Goal: Task Accomplishment & Management: Use online tool/utility

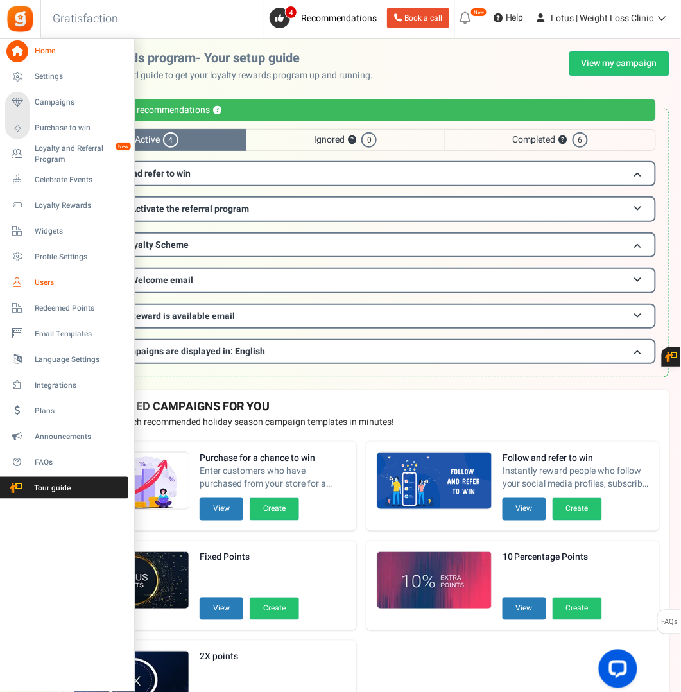
click at [49, 283] on span "Users" at bounding box center [80, 282] width 90 height 11
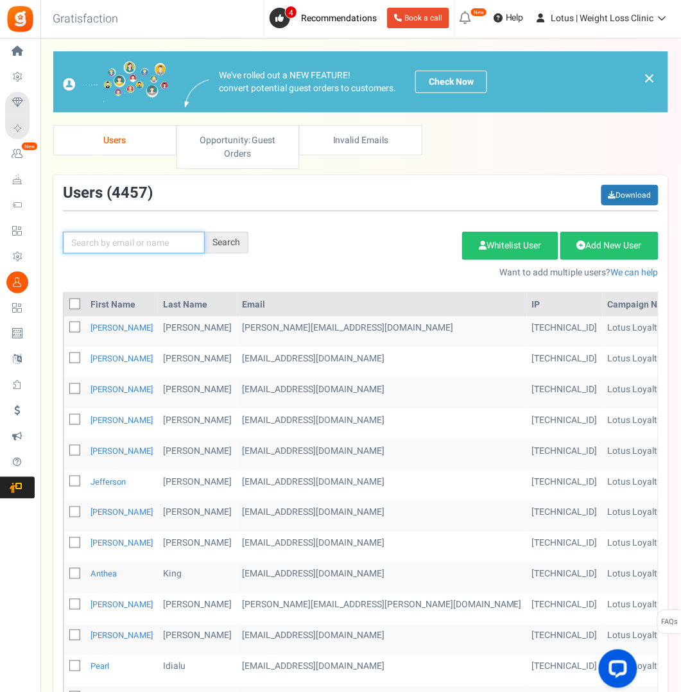
click at [142, 240] on input "text" at bounding box center [134, 243] width 142 height 22
paste input "[EMAIL_ADDRESS][DOMAIN_NAME]"
type input "[EMAIL_ADDRESS][DOMAIN_NAME]"
click at [228, 241] on div "Search" at bounding box center [227, 243] width 44 height 22
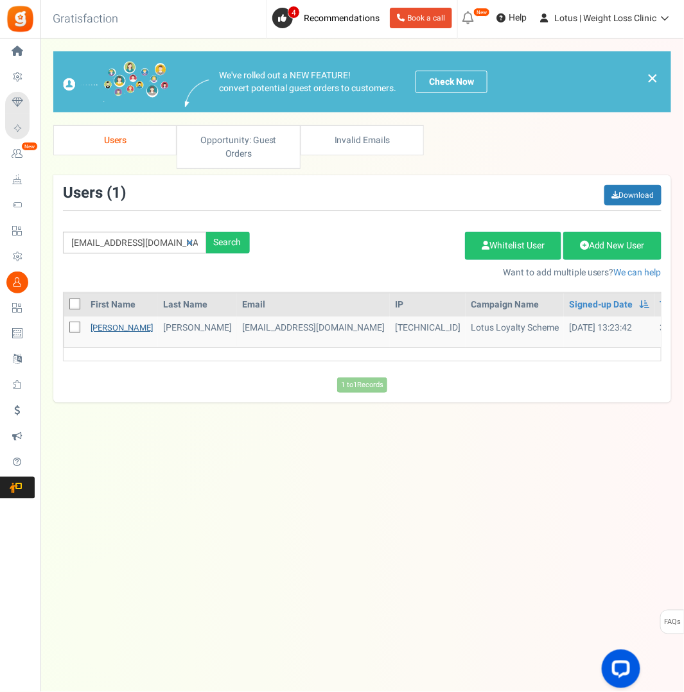
click at [101, 323] on link "[PERSON_NAME]" at bounding box center [122, 328] width 62 height 12
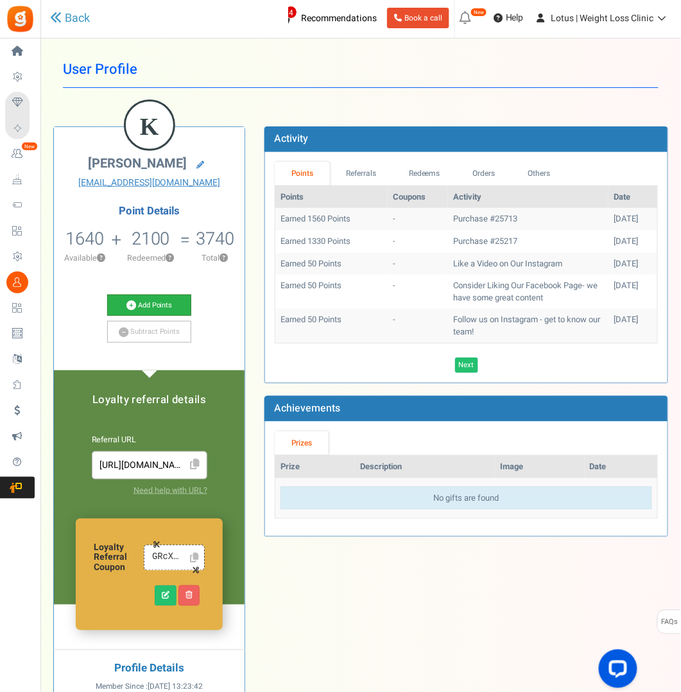
click at [146, 306] on link "Add Points" at bounding box center [149, 306] width 84 height 22
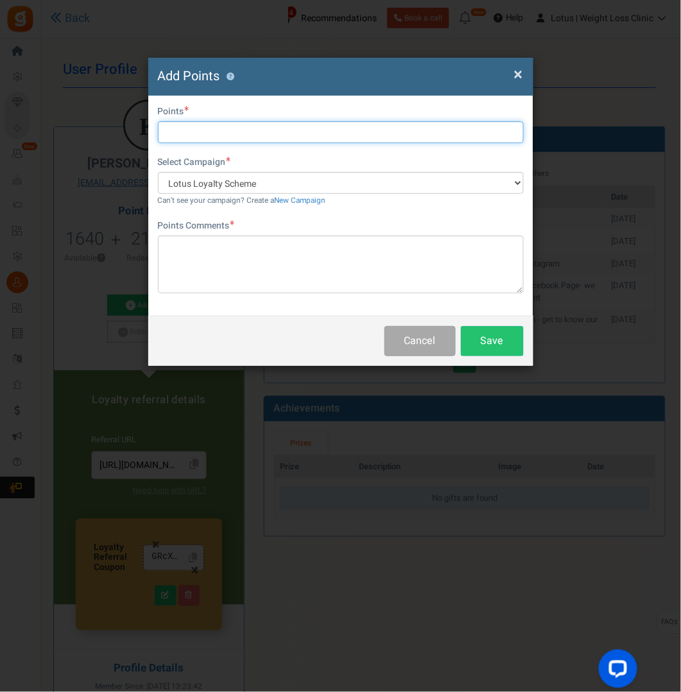
click at [194, 132] on input "text" at bounding box center [341, 132] width 366 height 22
type input "2900"
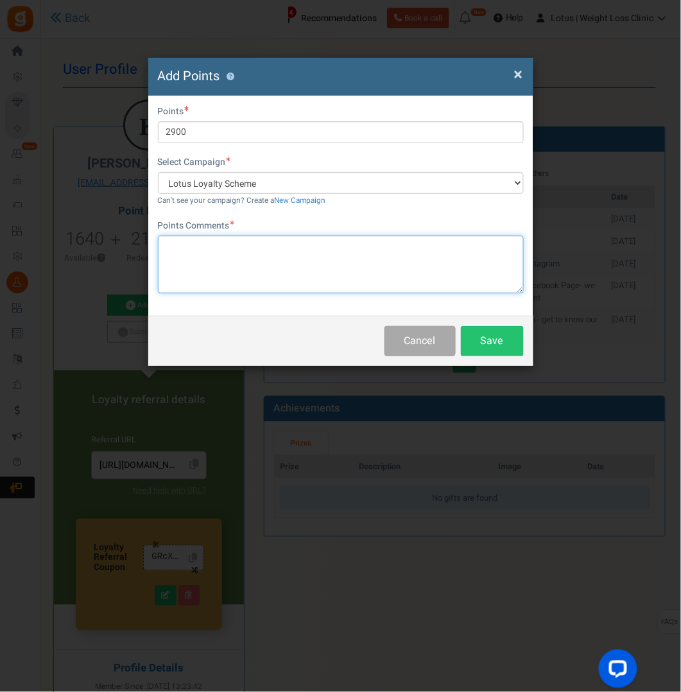
click at [188, 245] on textarea at bounding box center [341, 265] width 366 height 58
type textarea "points credit for dose adjustment"
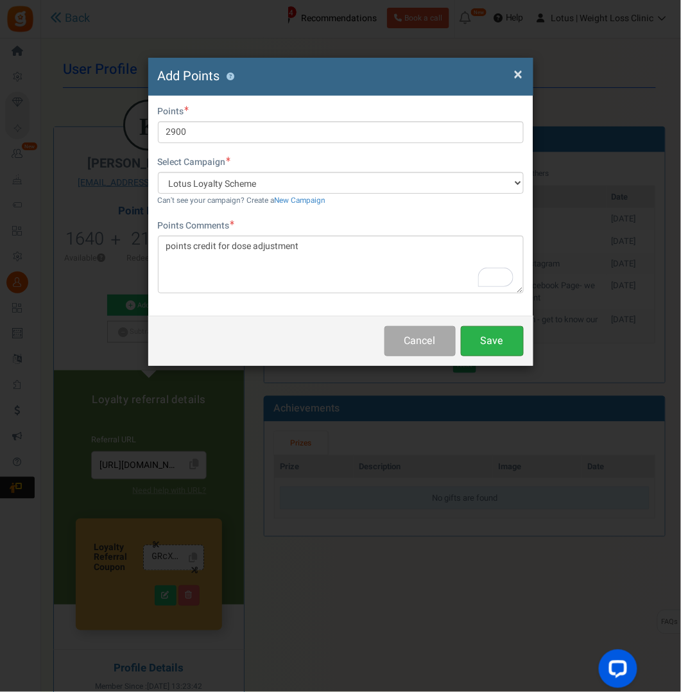
click at [498, 340] on button "Save" at bounding box center [492, 341] width 63 height 30
